Goal: Task Accomplishment & Management: Complete application form

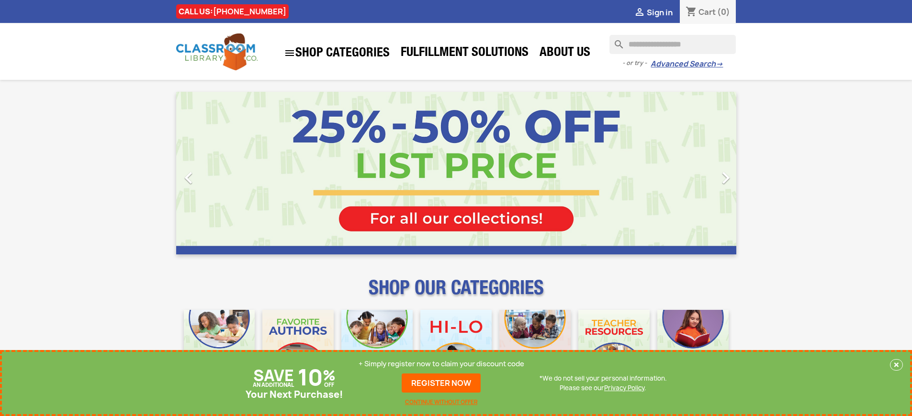
click at [441, 364] on p "+ Simply register now to claim your discount code" at bounding box center [441, 364] width 166 height 10
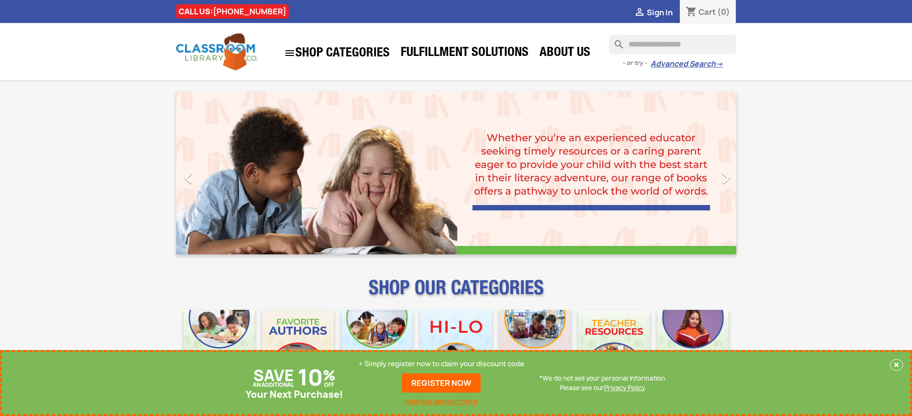
click at [441, 364] on p "+ Simply register now to claim your discount code" at bounding box center [441, 364] width 166 height 10
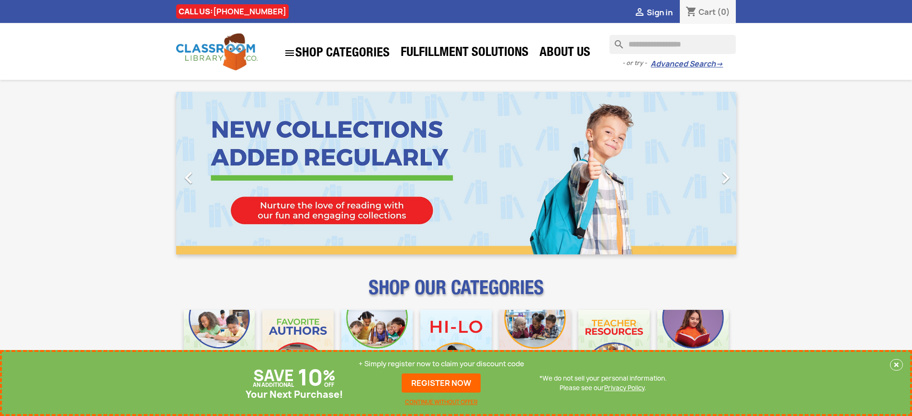
click at [441, 364] on p "+ Simply register now to claim your discount code" at bounding box center [441, 364] width 166 height 10
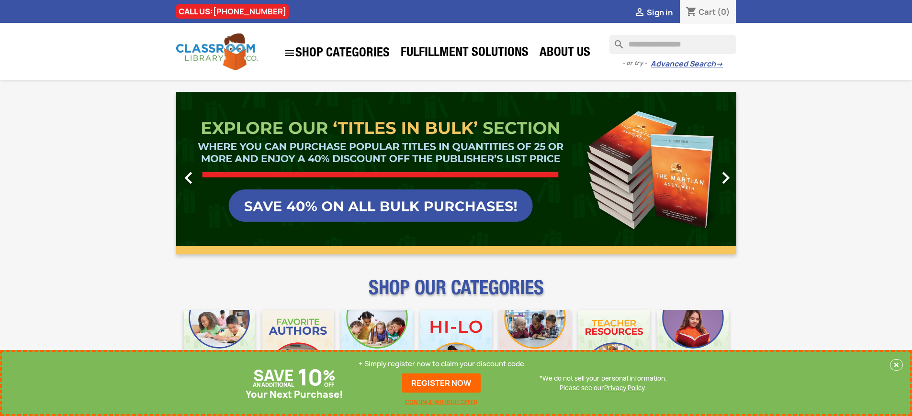
click at [441, 364] on p "+ Simply register now to claim your discount code" at bounding box center [441, 364] width 166 height 10
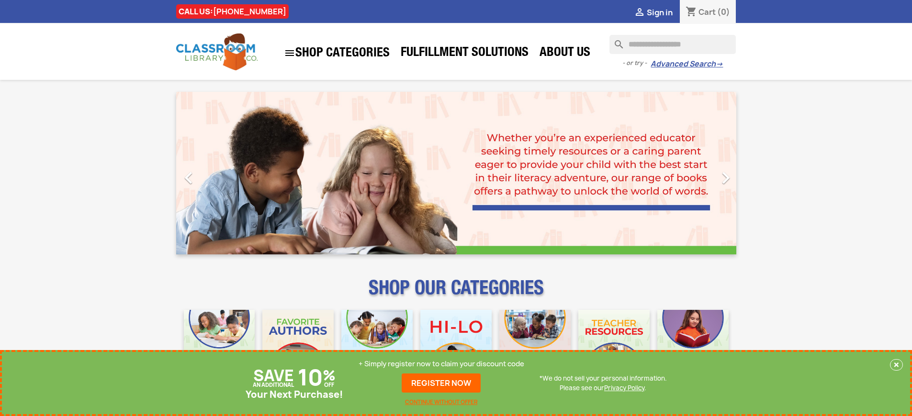
click at [441, 364] on p "+ Simply register now to claim your discount code" at bounding box center [441, 364] width 166 height 10
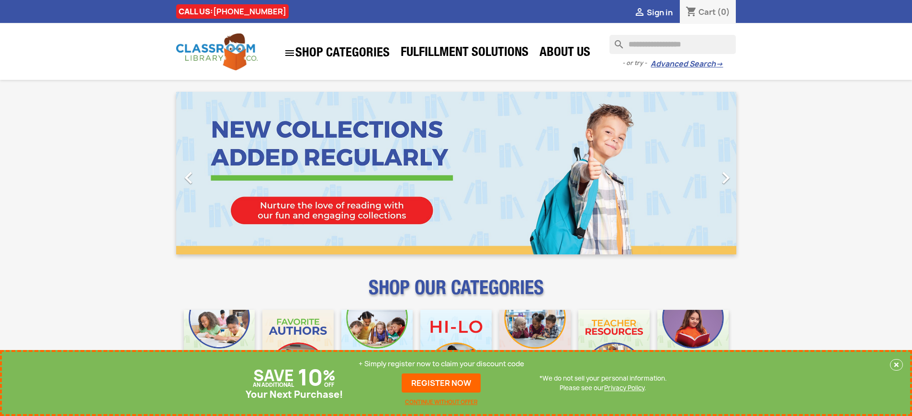
click at [441, 364] on p "+ Simply register now to claim your discount code" at bounding box center [441, 364] width 166 height 10
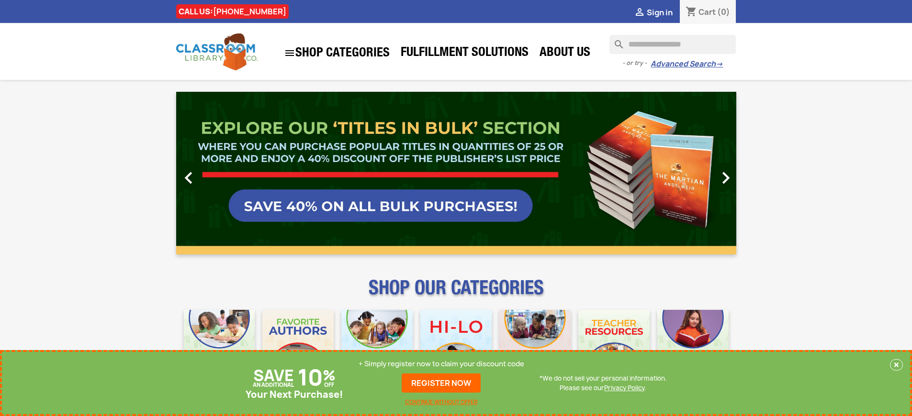
click at [441, 364] on p "+ Simply register now to claim your discount code" at bounding box center [441, 364] width 166 height 10
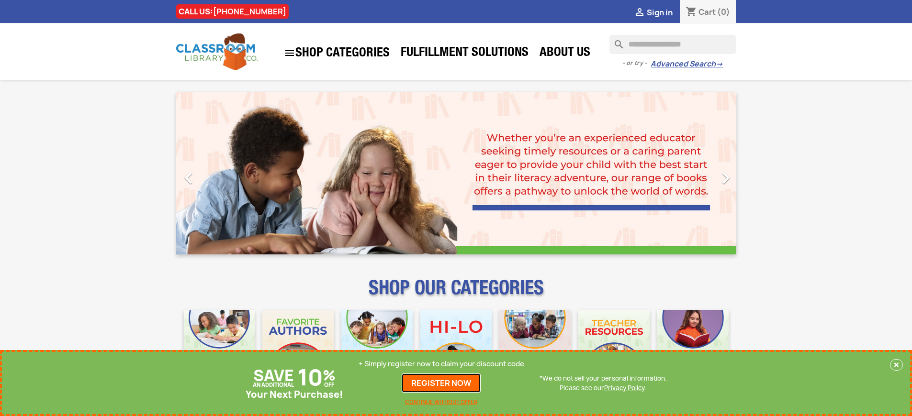
click at [441, 383] on link "REGISTER NOW" at bounding box center [441, 383] width 79 height 19
click at [441, 364] on p "+ Simply register now to claim your discount code" at bounding box center [441, 364] width 166 height 10
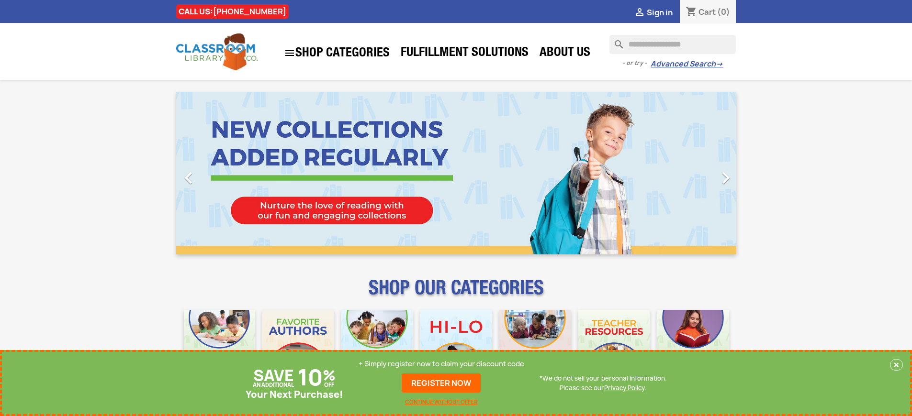
click at [441, 364] on p "+ Simply register now to claim your discount code" at bounding box center [441, 364] width 166 height 10
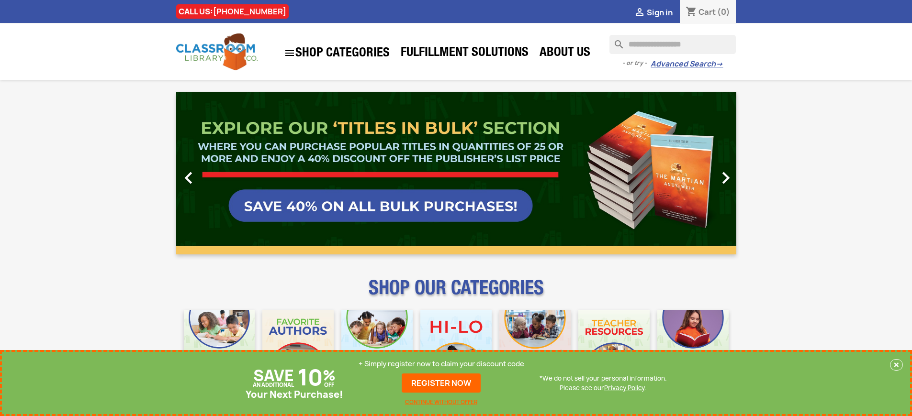
click at [441, 364] on p "+ Simply register now to claim your discount code" at bounding box center [441, 364] width 166 height 10
click at [441, 383] on link "REGISTER NOW" at bounding box center [441, 383] width 79 height 19
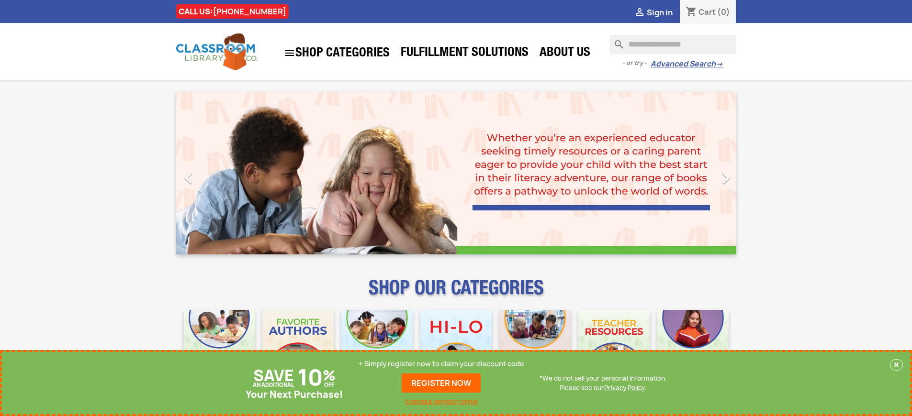
click at [441, 364] on p "+ Simply register now to claim your discount code" at bounding box center [441, 364] width 166 height 10
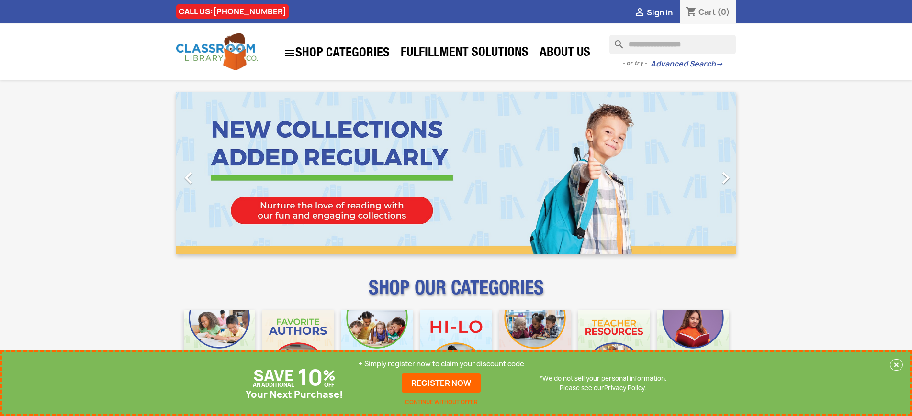
click at [441, 364] on p "+ Simply register now to claim your discount code" at bounding box center [441, 364] width 166 height 10
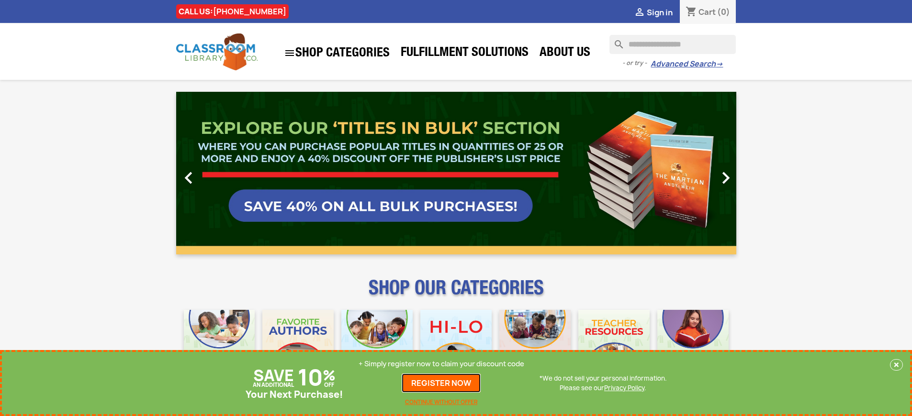
click at [441, 383] on link "REGISTER NOW" at bounding box center [441, 383] width 79 height 19
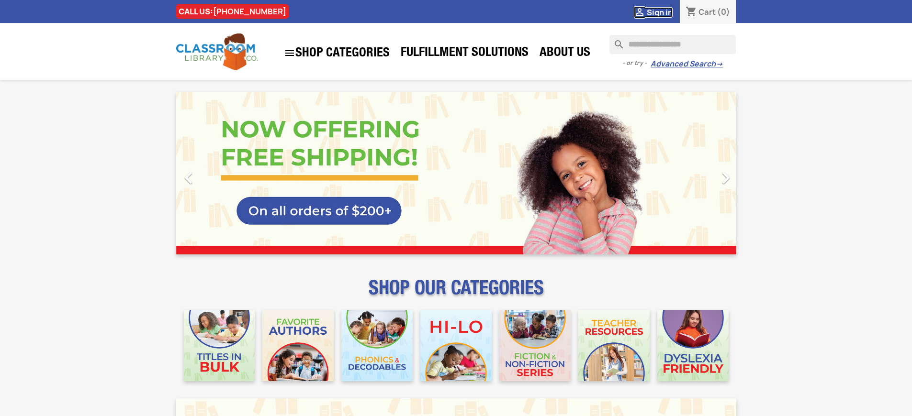
click at [659, 12] on span "Sign in" at bounding box center [660, 12] width 26 height 11
